Goal: Task Accomplishment & Management: Use online tool/utility

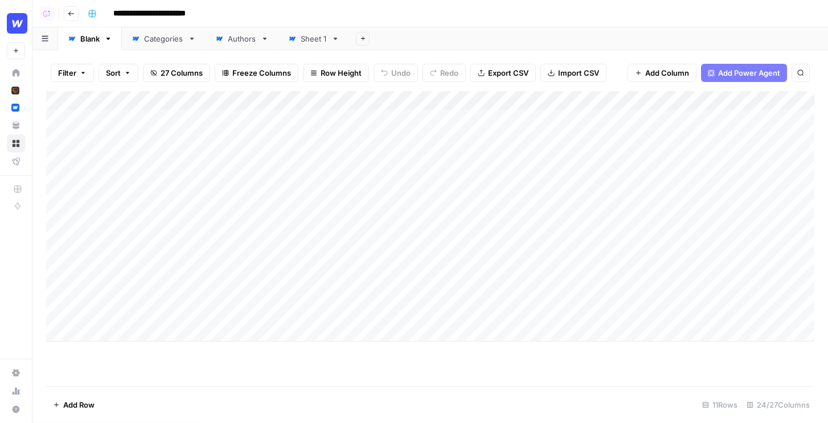
drag, startPoint x: 142, startPoint y: 119, endPoint x: 130, endPoint y: 219, distance: 100.4
click at [130, 219] on div "Add Column" at bounding box center [430, 216] width 769 height 251
click at [581, 120] on div "Add Column" at bounding box center [430, 216] width 769 height 251
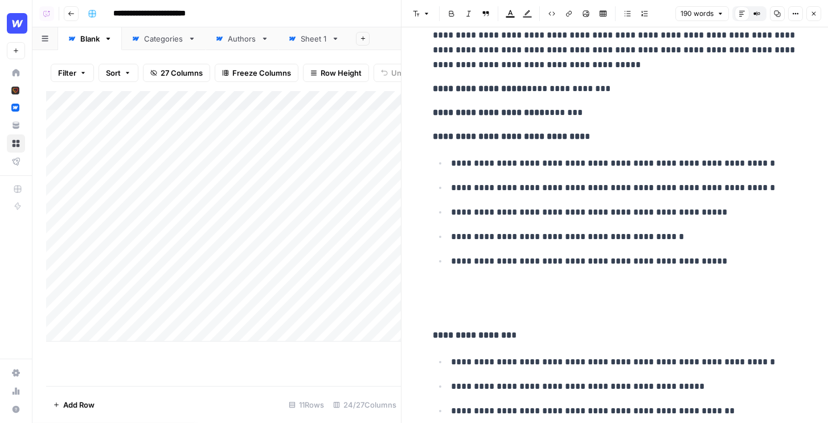
scroll to position [140, 0]
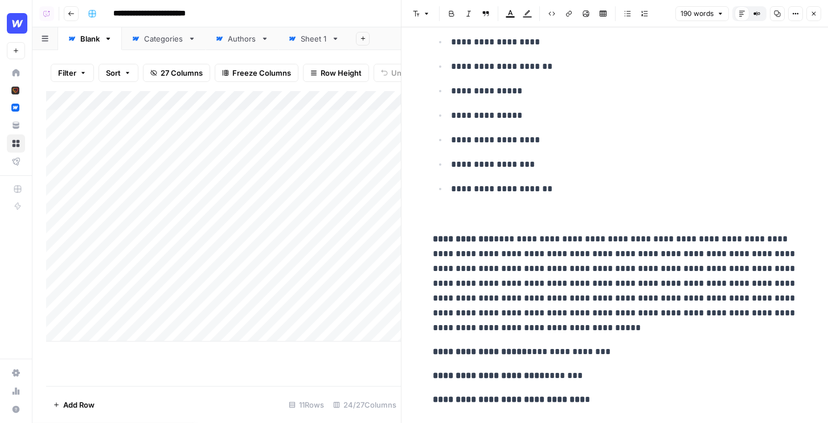
click at [813, 16] on icon "button" at bounding box center [814, 13] width 7 height 7
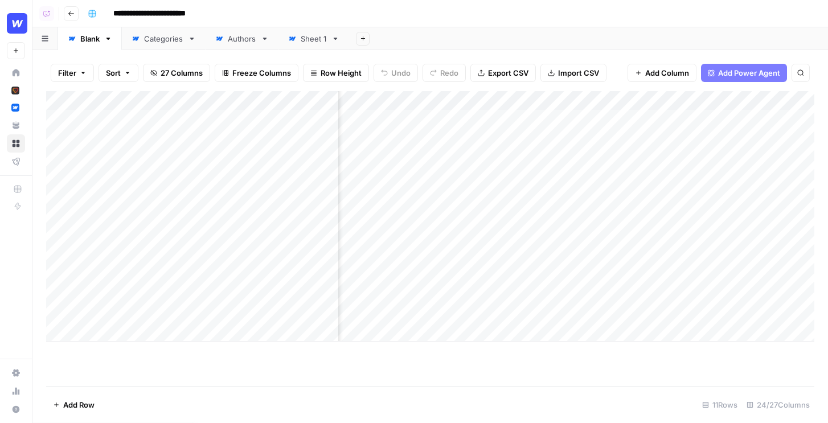
scroll to position [0, 113]
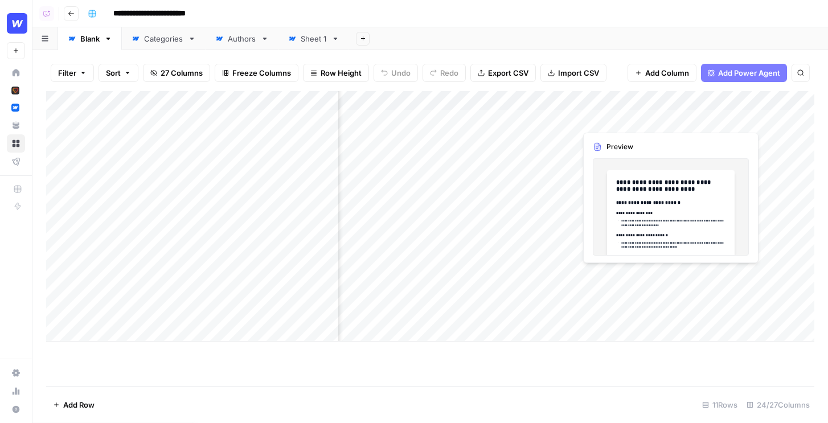
click at [757, 120] on div "Add Column" at bounding box center [430, 216] width 769 height 251
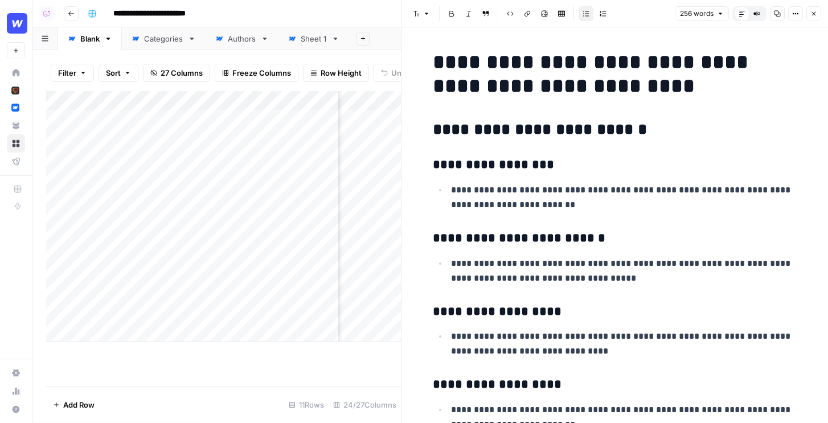
click at [815, 15] on icon "button" at bounding box center [814, 13] width 7 height 7
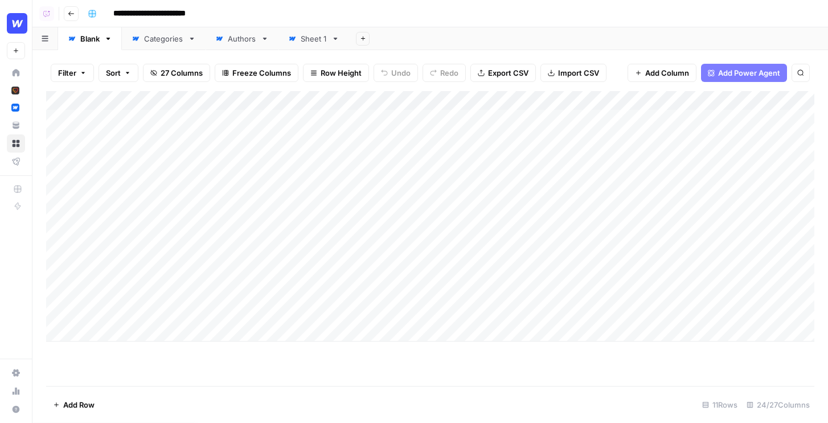
click at [467, 101] on div "Add Column" at bounding box center [430, 216] width 769 height 251
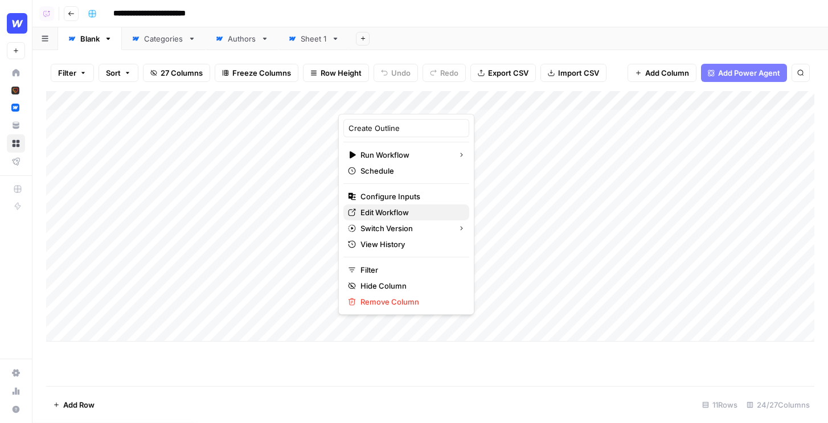
click at [379, 209] on span "Edit Workflow" at bounding box center [411, 212] width 100 height 11
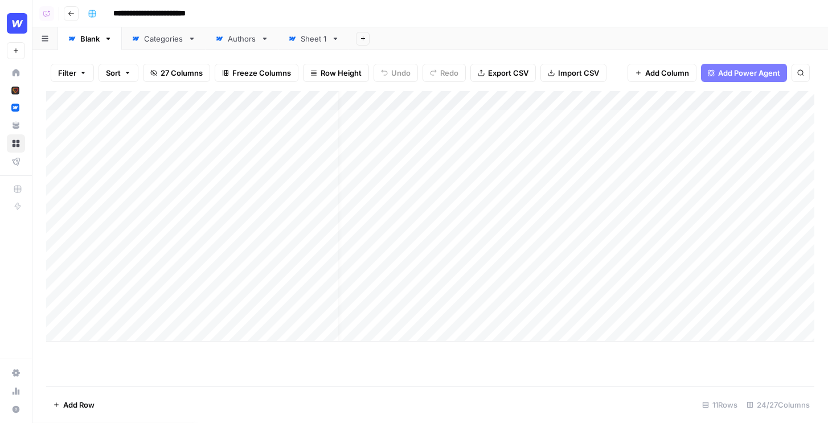
scroll to position [0, 19]
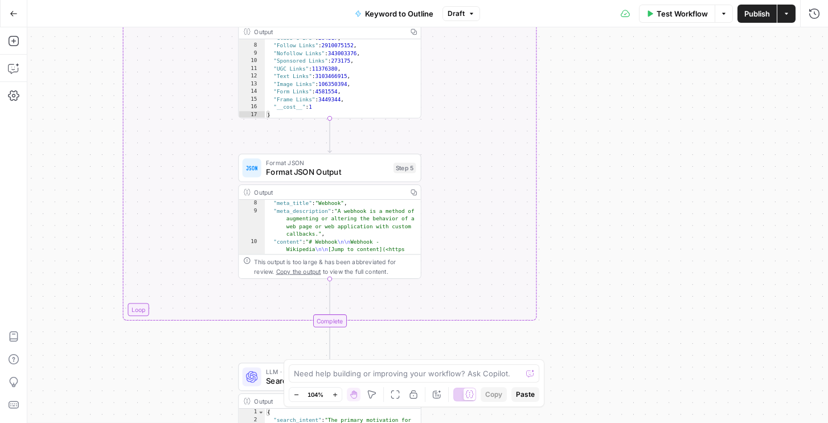
scroll to position [58, 0]
